Goal: Information Seeking & Learning: Learn about a topic

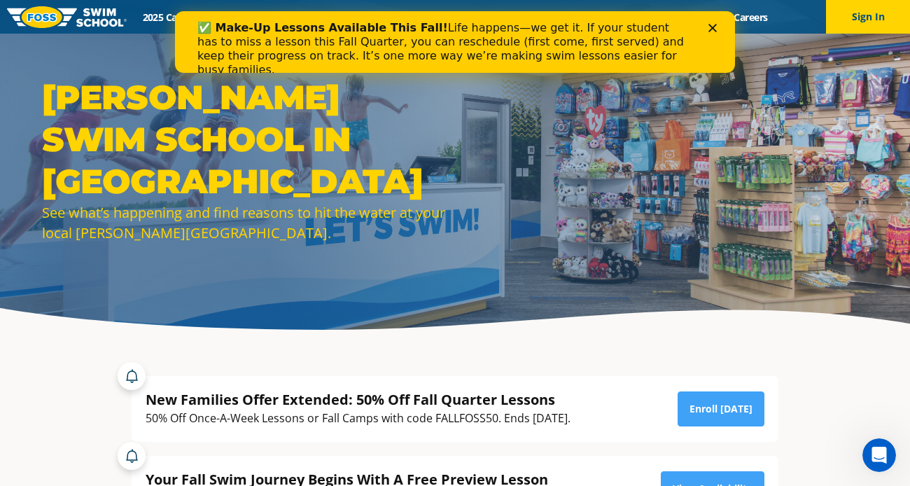
click at [713, 26] on icon "Close" at bounding box center [712, 28] width 8 height 8
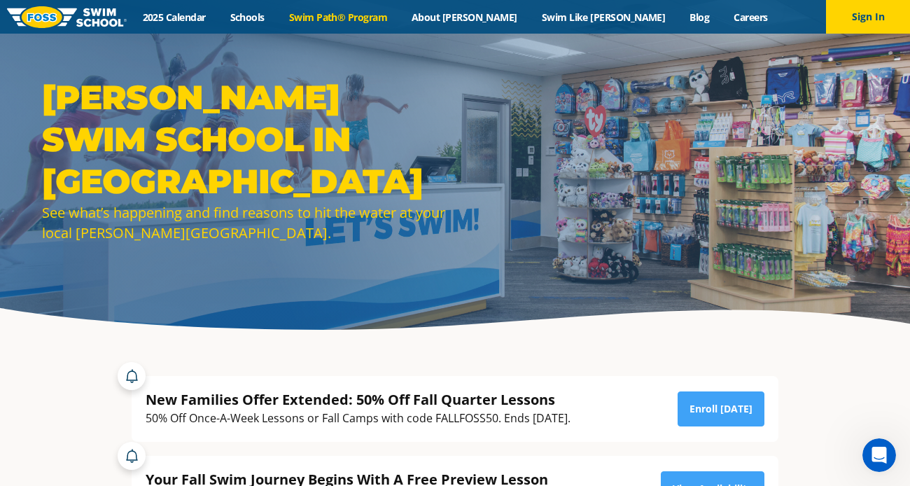
click at [399, 19] on link "Swim Path® Program" at bounding box center [338, 17] width 123 height 13
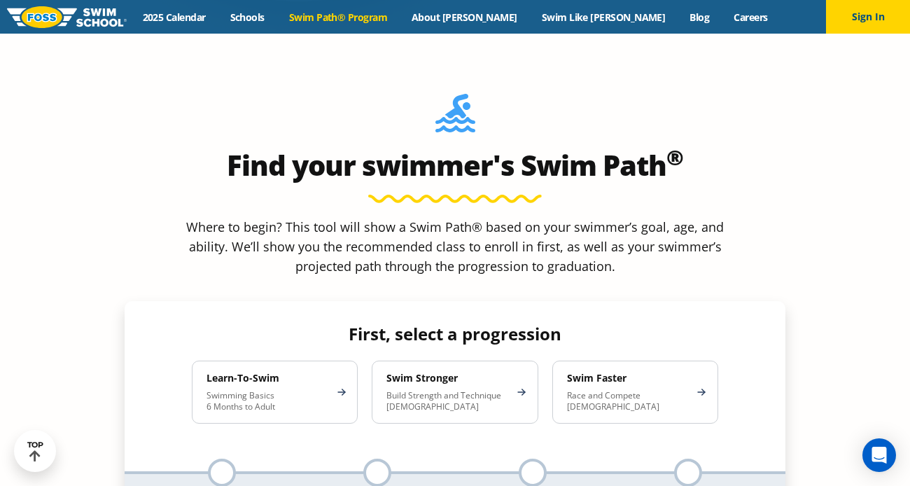
scroll to position [1260, 0]
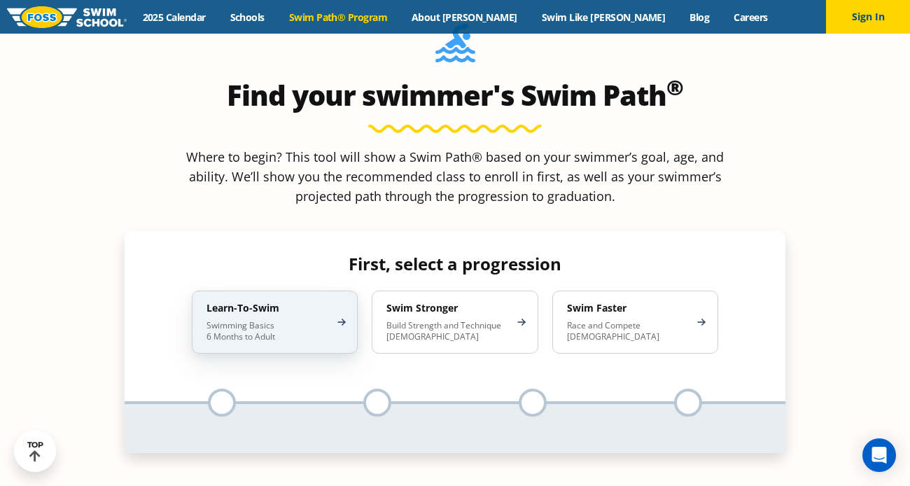
click at [345, 291] on div "Learn-To-Swim Swimming Basics 6 Months to Adult" at bounding box center [275, 322] width 166 height 63
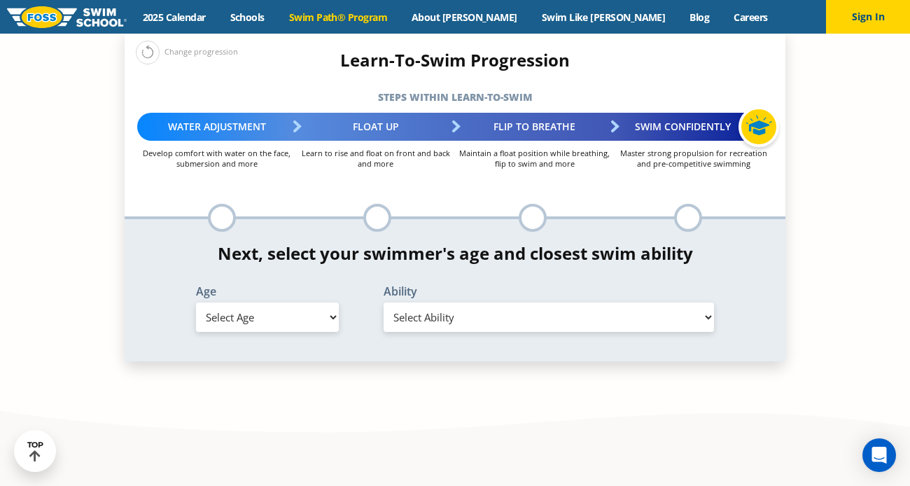
scroll to position [1470, 0]
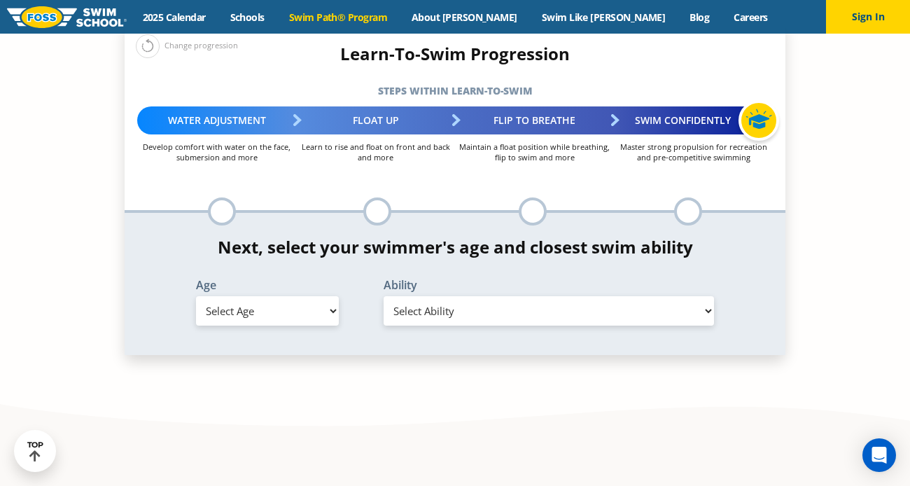
click at [452, 296] on select "Select Ability" at bounding box center [549, 310] width 330 height 29
click at [335, 296] on select "Select Age 6 months - 1 year 1 year 2 years 3 years 4 years 5 years 6 years 7 y…" at bounding box center [267, 310] width 143 height 29
select select "3-years"
click at [196, 296] on select "Select Age 6 months - 1 year 1 year 2 years 3 years 4 years 5 years 6 years 7 y…" at bounding box center [267, 310] width 143 height 29
click at [442, 296] on select "Select Ability First in-water experience When in the water, reliant on a life j…" at bounding box center [549, 310] width 330 height 29
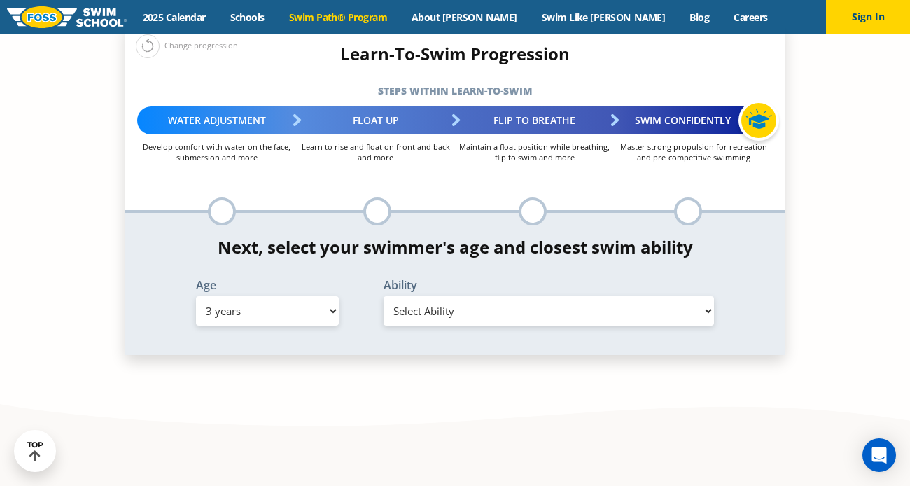
select select "3-years-swims-5-feet-with-face-in-the-water-unassisted-by-a-person-or-floatie"
click at [384, 296] on select "Select Ability First in-water experience When in the water, reliant on a life j…" at bounding box center [549, 310] width 330 height 29
